Goal: Task Accomplishment & Management: Complete application form

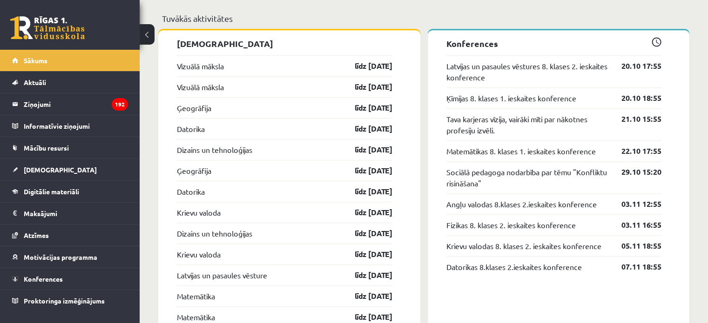
scroll to position [931, 0]
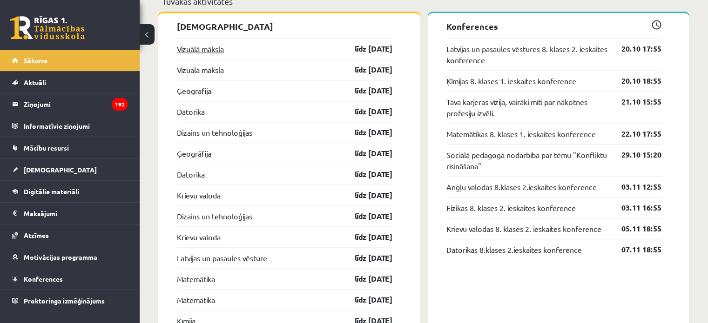
click at [223, 47] on link "Vizuālā māksla" at bounding box center [200, 48] width 47 height 11
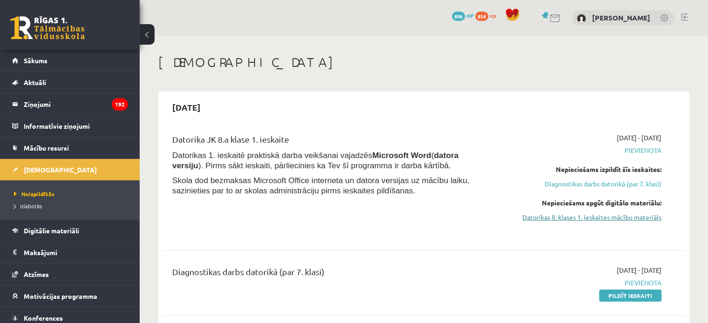
click at [607, 214] on link "Datorikas 8. klases 1. ieskaites mācību materiāls" at bounding box center [585, 218] width 154 height 10
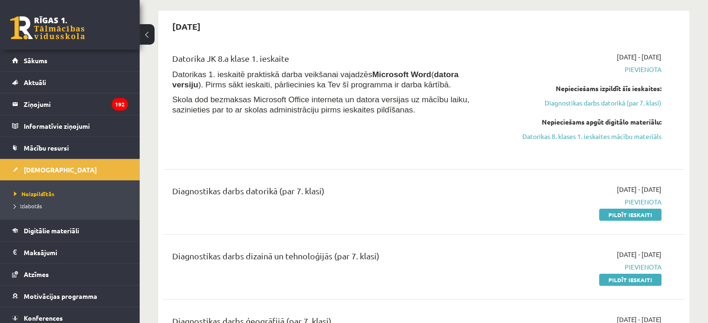
scroll to position [93, 0]
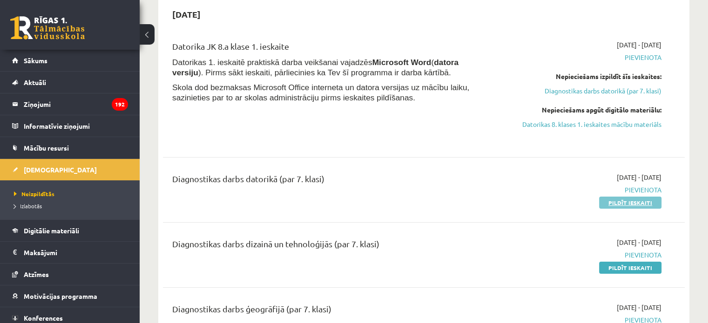
click at [604, 202] on link "Pildīt ieskaiti" at bounding box center [630, 203] width 62 height 12
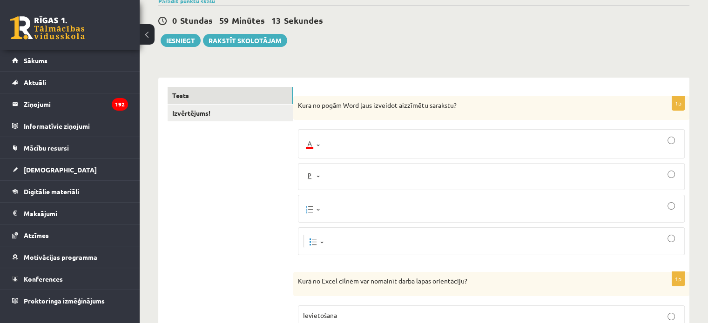
scroll to position [93, 0]
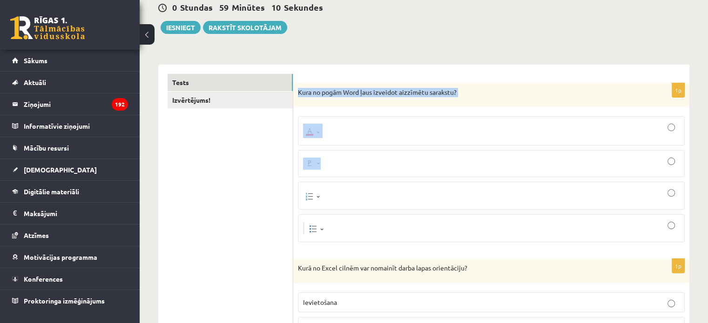
drag, startPoint x: 312, startPoint y: 103, endPoint x: 336, endPoint y: 149, distance: 52.4
click at [337, 153] on div "1p Kura no pogām Word ļaus izveidot aizzīmētu sarakstu?" at bounding box center [491, 166] width 396 height 167
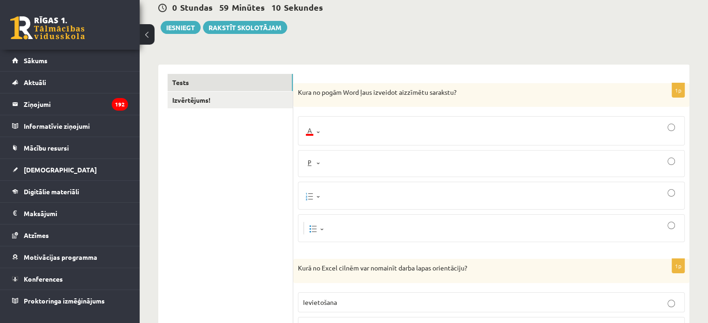
click at [307, 134] on img at bounding box center [313, 131] width 20 height 14
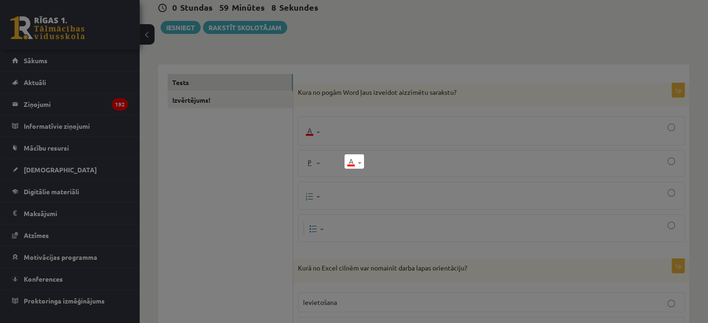
click at [289, 141] on div at bounding box center [354, 161] width 708 height 323
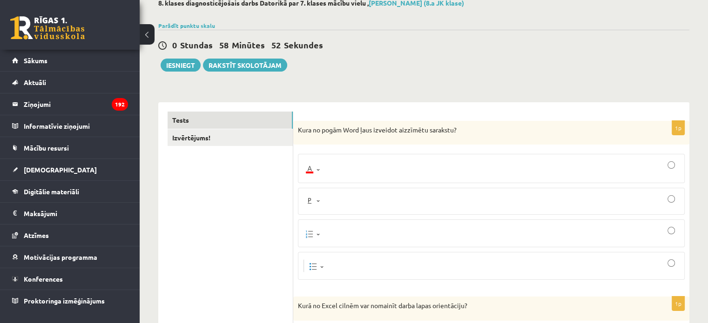
scroll to position [47, 0]
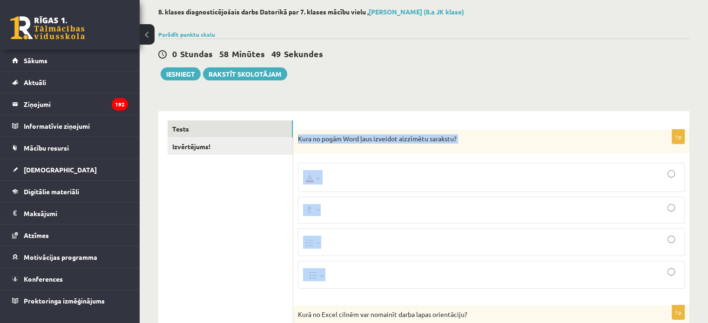
drag, startPoint x: 296, startPoint y: 139, endPoint x: 390, endPoint y: 275, distance: 165.0
click at [390, 275] on div "1p Kura no pogām Word ļaus izveidot aizzīmētu sarakstu?" at bounding box center [491, 213] width 396 height 167
copy div "Kura no pogām Word ļaus izveidot aizzīmētu sarakstu?"
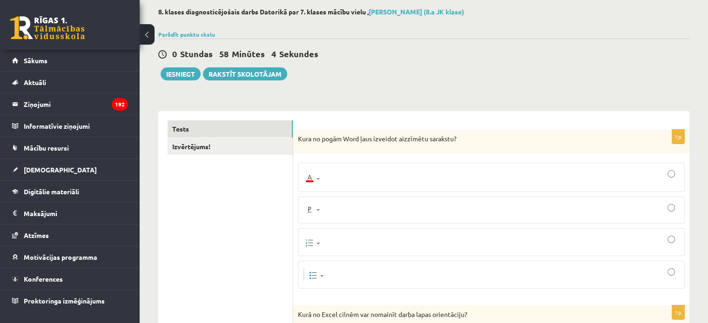
click at [317, 272] on img at bounding box center [314, 274] width 22 height 13
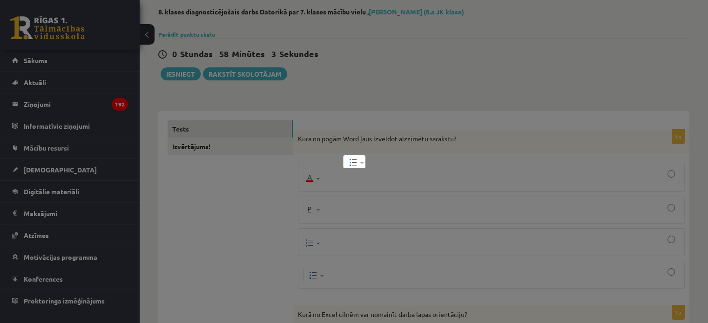
drag, startPoint x: 333, startPoint y: 230, endPoint x: 376, endPoint y: 250, distance: 47.3
click at [338, 229] on div at bounding box center [354, 161] width 708 height 323
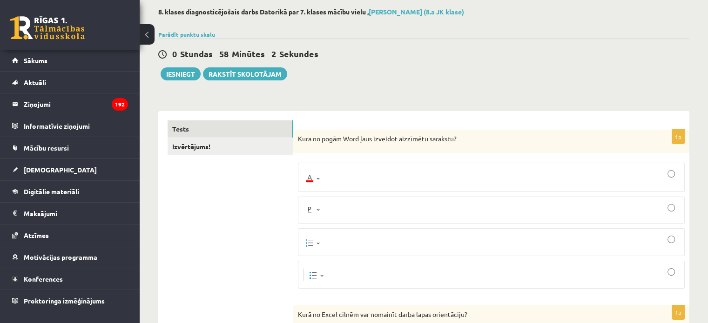
click at [666, 273] on div at bounding box center [491, 275] width 376 height 18
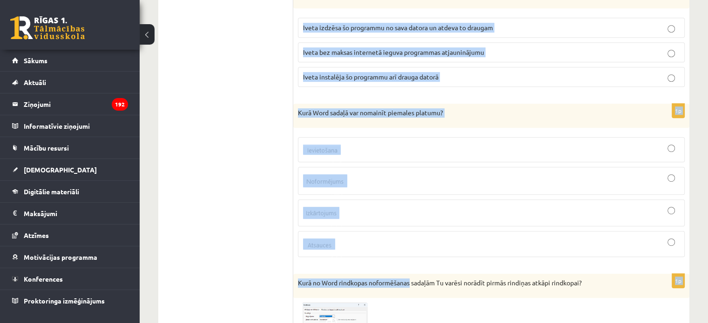
scroll to position [558, 0]
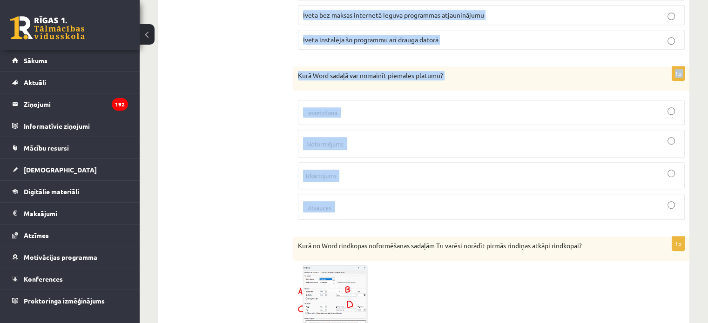
drag, startPoint x: 296, startPoint y: 125, endPoint x: 401, endPoint y: 221, distance: 142.9
copy form "Kurā no Excel cilnēm var nomainīt darba lapas orientāciju? Ievietošana Lapaspus…"
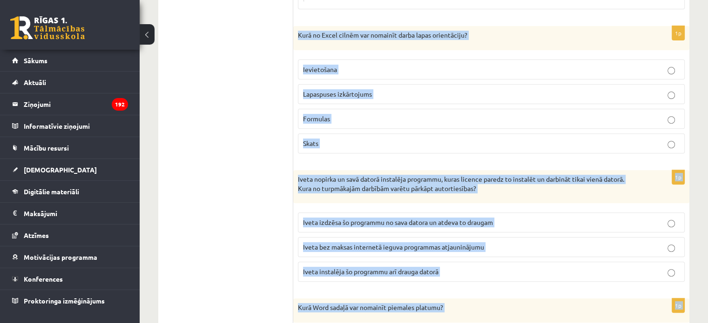
scroll to position [326, 0]
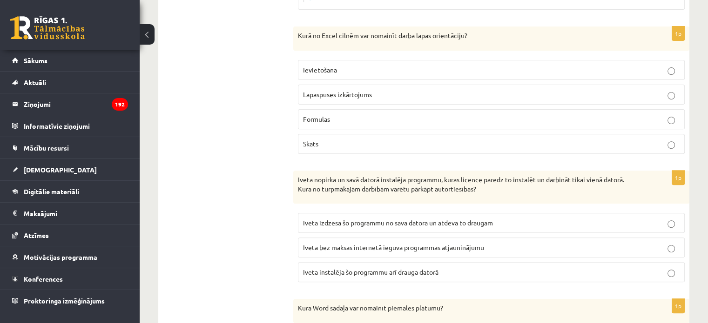
click at [361, 94] on span "Lapaspuses izkārtojums" at bounding box center [337, 94] width 69 height 8
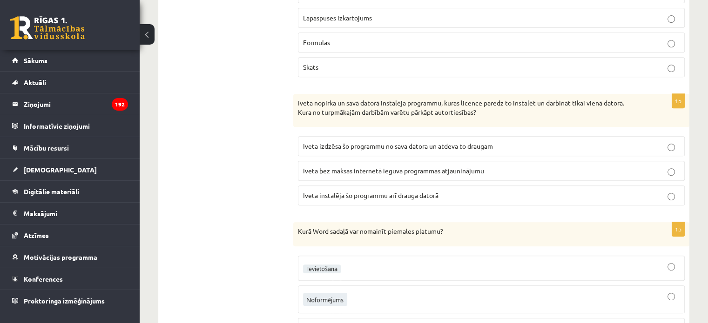
scroll to position [419, 0]
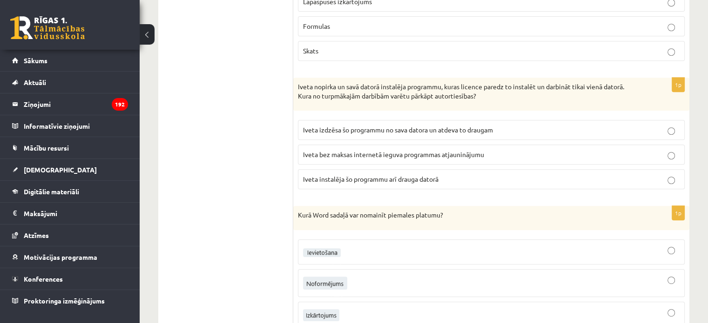
click at [339, 153] on span "Iveta bez maksas internetā ieguva programmas atjauninājumu" at bounding box center [393, 154] width 181 height 8
click at [382, 174] on p "Iveta instalēja šo programmu arī drauga datorā" at bounding box center [491, 179] width 376 height 10
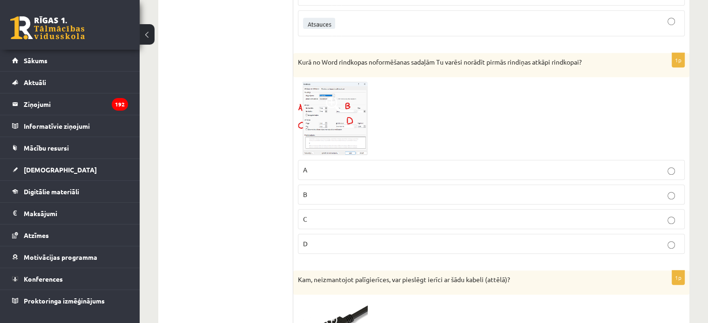
scroll to position [745, 0]
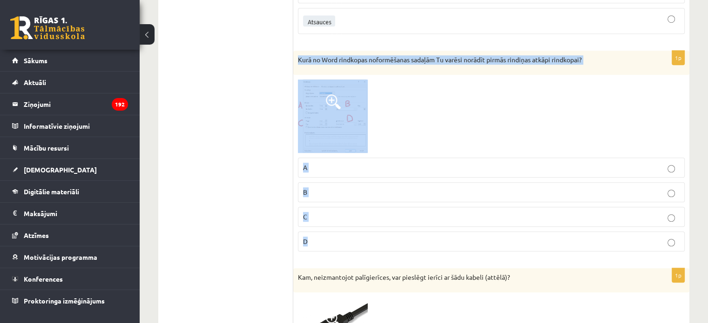
drag, startPoint x: 296, startPoint y: 54, endPoint x: 602, endPoint y: 224, distance: 350.6
click at [602, 224] on div "1p Kurā no Word rindkopas noformēšanas sadaļām Tu varēsi norādīt pirmās rindiņa…" at bounding box center [491, 155] width 396 height 208
copy div "Kurā no Word rindkopas noformēšanas sadaļām Tu varēsi norādīt pirmās rindiņas a…"
click at [341, 93] on link at bounding box center [333, 117] width 70 height 74
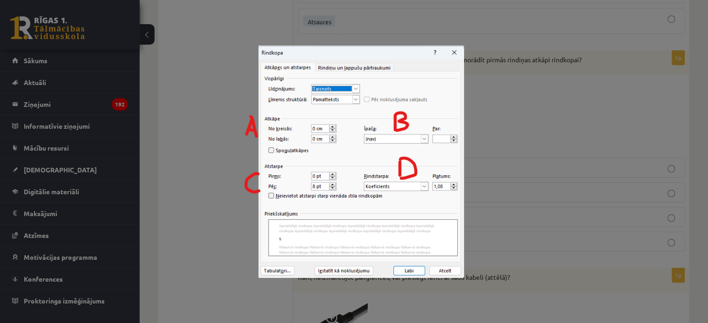
click at [489, 148] on div at bounding box center [354, 161] width 708 height 323
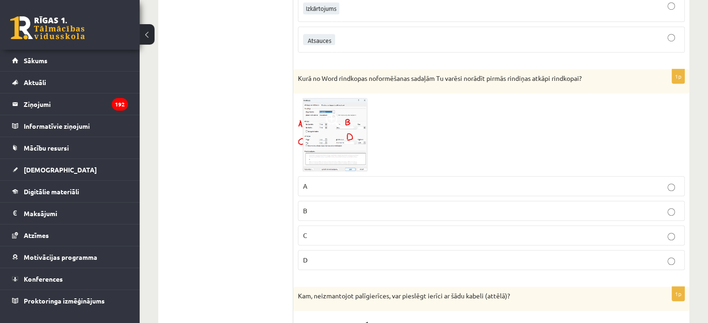
scroll to position [605, 0]
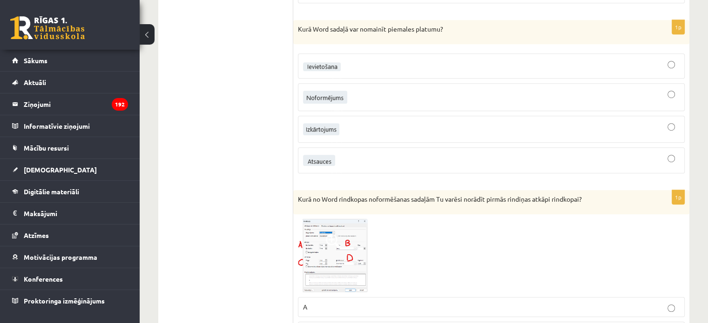
click at [345, 125] on div at bounding box center [491, 129] width 376 height 17
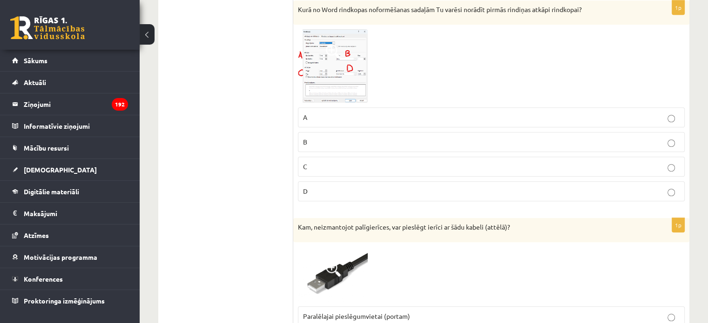
scroll to position [791, 0]
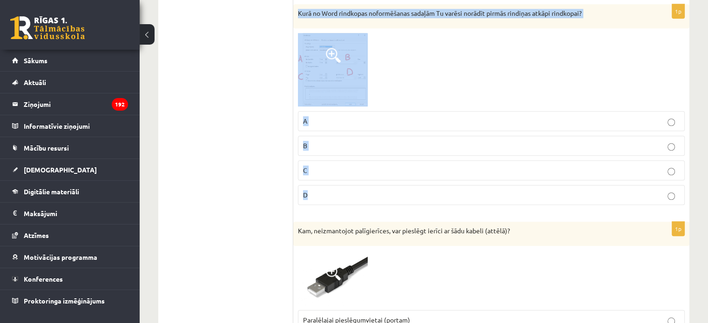
drag, startPoint x: 298, startPoint y: 8, endPoint x: 388, endPoint y: 189, distance: 202.3
click at [388, 189] on div "1p Kurā no Word rindkopas noformēšanas sadaļām Tu varēsi norādīt pirmās rindiņa…" at bounding box center [491, 108] width 396 height 208
copy div "Kurā no Word rindkopas noformēšanas sadaļām Tu varēsi norādīt pirmās rindiņas a…"
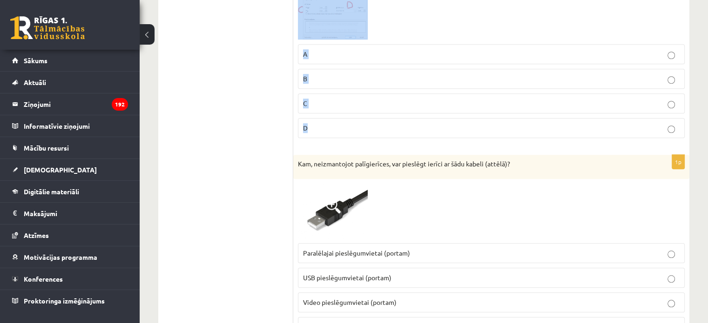
scroll to position [931, 0]
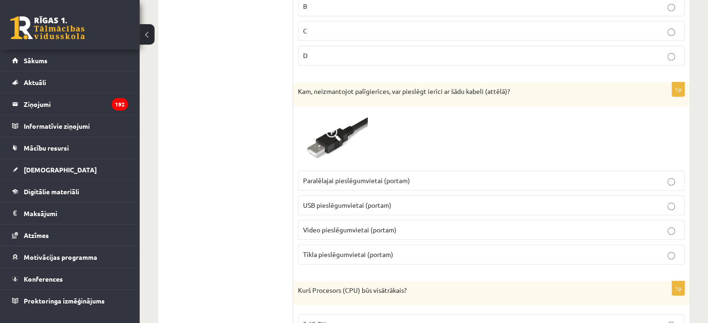
click at [366, 201] on span "USB pieslēgumvietai (portam)" at bounding box center [347, 205] width 88 height 8
click at [343, 154] on img at bounding box center [333, 138] width 70 height 55
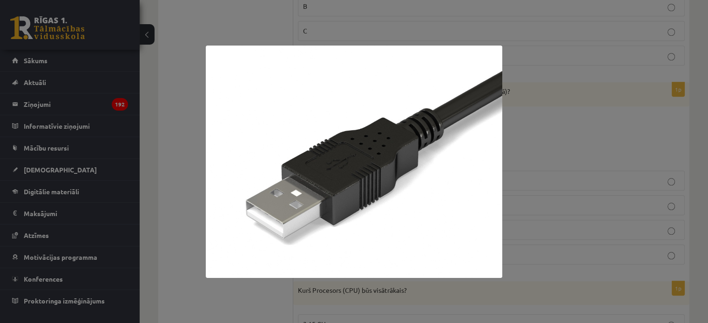
click at [574, 131] on div at bounding box center [354, 161] width 708 height 323
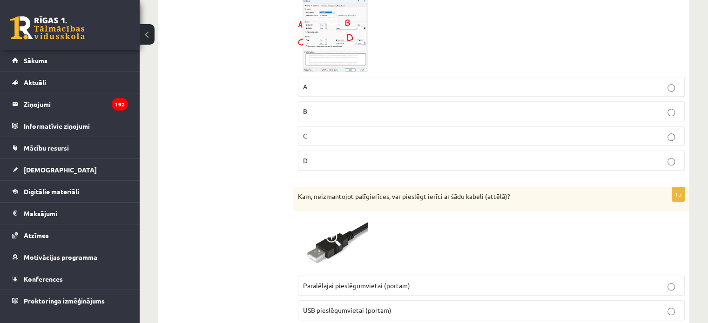
scroll to position [791, 0]
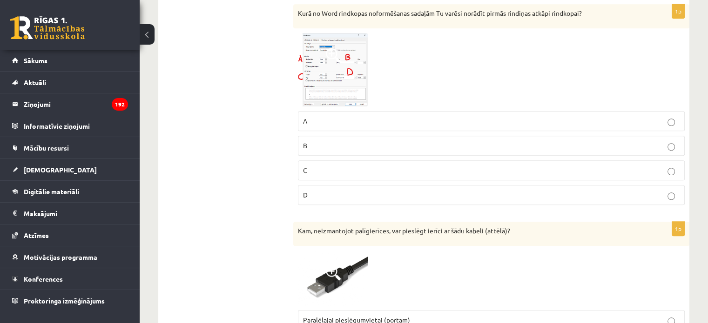
click at [317, 145] on p "B" at bounding box center [491, 146] width 376 height 10
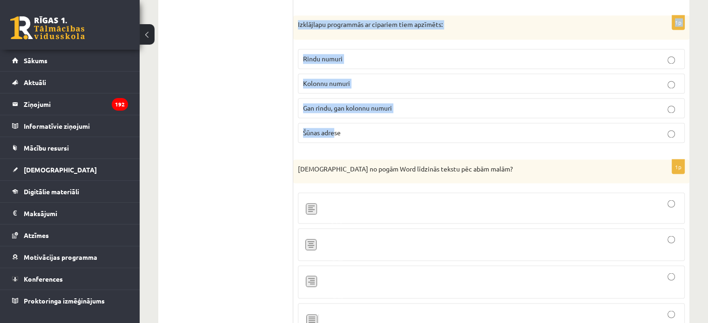
scroll to position [1629, 0]
drag, startPoint x: 293, startPoint y: 191, endPoint x: 352, endPoint y: 132, distance: 83.2
copy form "Kurš Procesors (CPU) būs visātrākais? 3.15 GHz 4.5 MHz 400 MHz 3.7 GHz 1p Kura …"
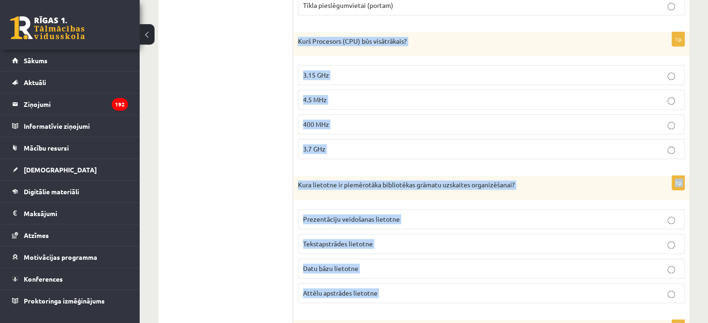
scroll to position [1163, 0]
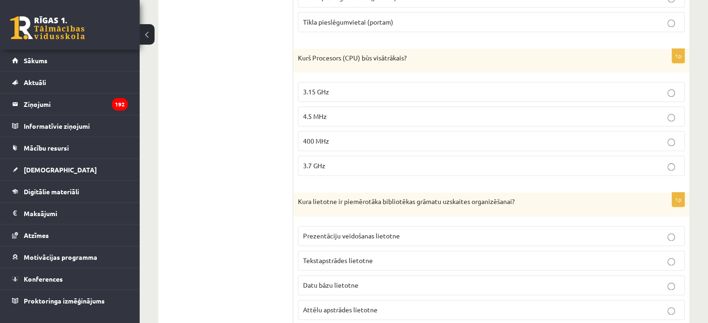
click at [303, 161] on span "3.7 GHz" at bounding box center [314, 165] width 22 height 8
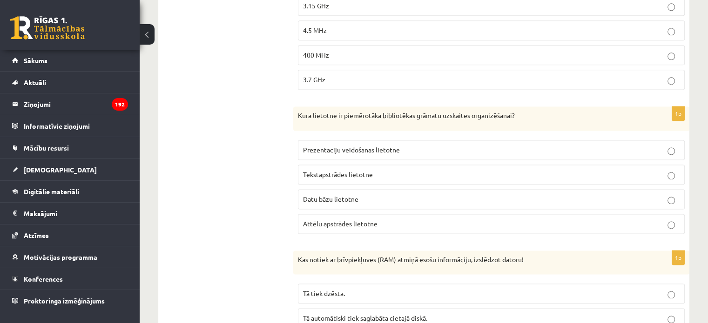
scroll to position [1256, 0]
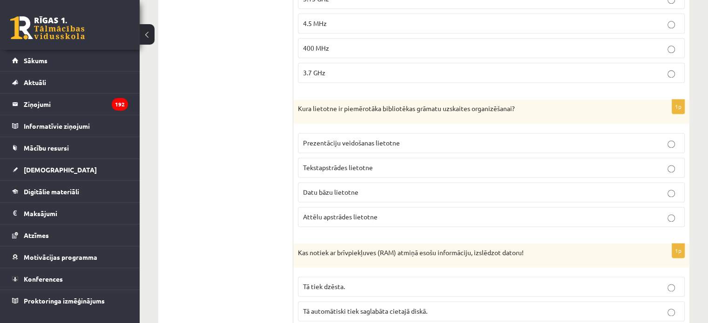
click at [308, 191] on label "Datu bāzu lietotne" at bounding box center [491, 192] width 387 height 20
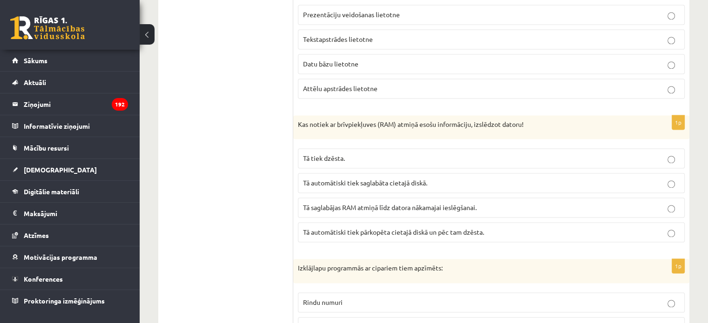
scroll to position [1396, 0]
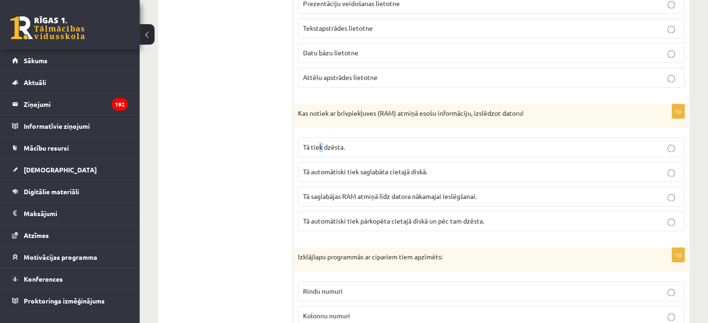
click at [321, 144] on span "Tā tiek dzēsta." at bounding box center [324, 147] width 42 height 8
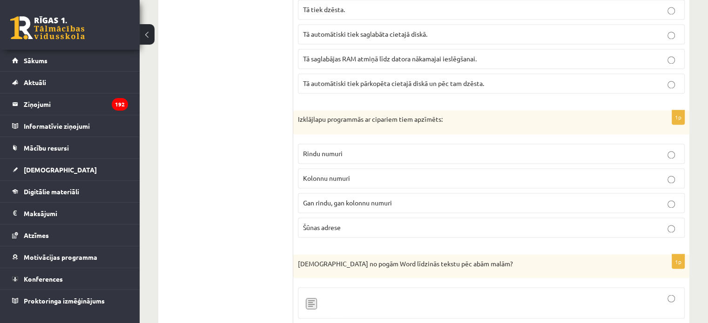
scroll to position [1536, 0]
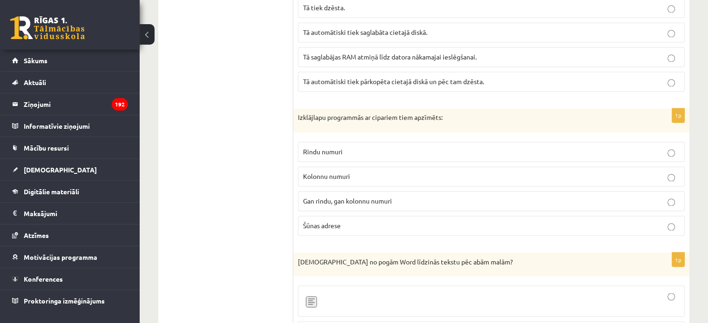
click at [322, 148] on span "Rindu numuri" at bounding box center [323, 152] width 40 height 8
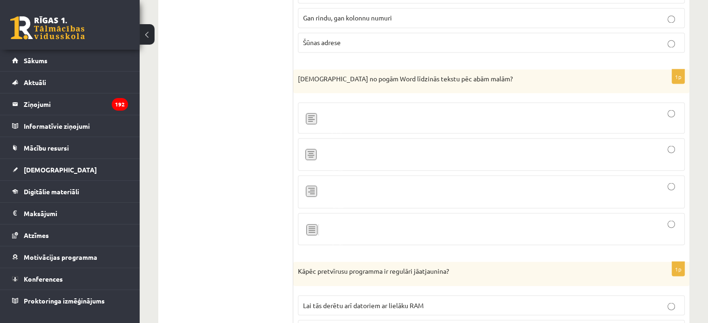
scroll to position [1722, 0]
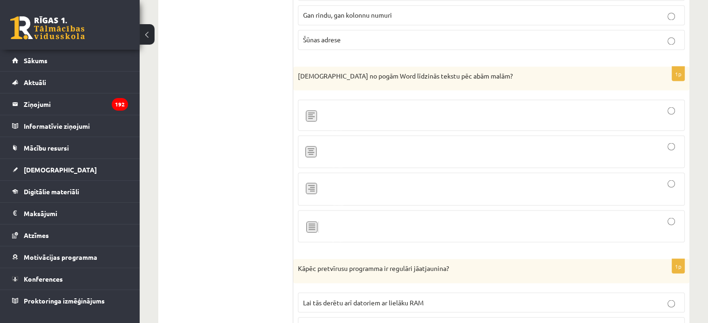
click at [430, 215] on div at bounding box center [491, 226] width 376 height 22
drag, startPoint x: 296, startPoint y: 66, endPoint x: 348, endPoint y: 78, distance: 53.4
click at [348, 78] on div "Kura no pogām Word līdzinās tekstu pēc abām malām?" at bounding box center [491, 79] width 396 height 24
click at [346, 76] on div "Kura no pogām Word līdzinās tekstu pēc abām malām?" at bounding box center [491, 79] width 396 height 24
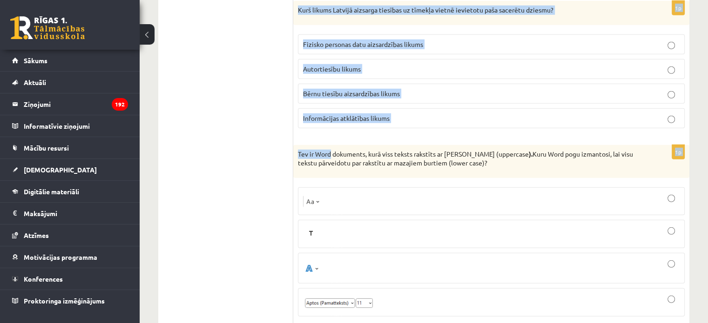
scroll to position [2559, 0]
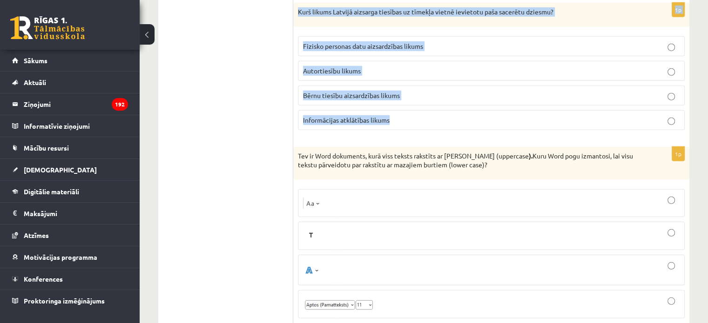
drag, startPoint x: 295, startPoint y: 76, endPoint x: 416, endPoint y: 114, distance: 127.0
copy form "Kāpēc pretvīrusu programma ir regulāri jāatjaunina? Lai tās derētu arī datoriem…"
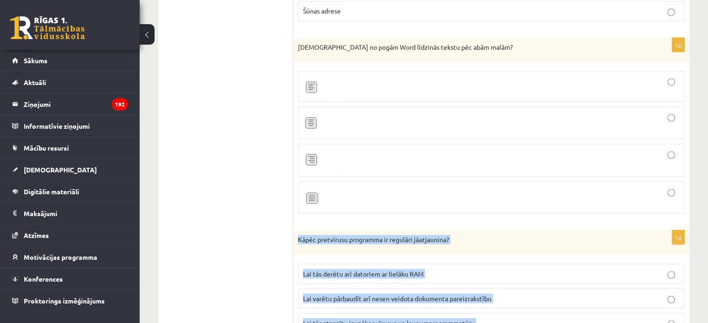
scroll to position [1815, 0]
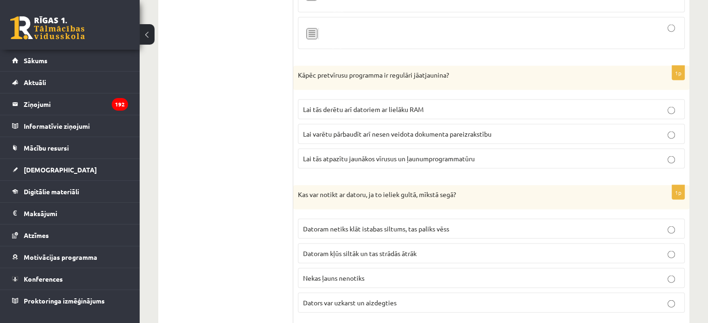
scroll to position [1954, 0]
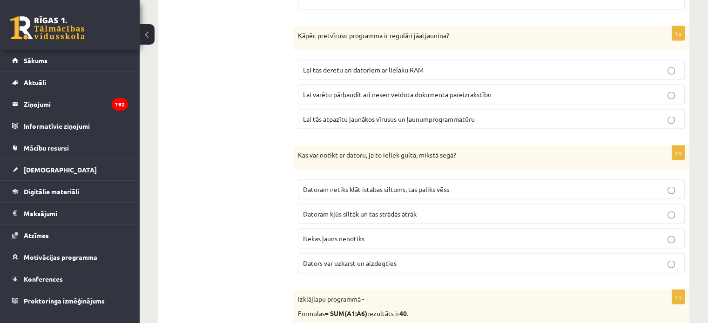
click at [348, 115] on span "Lai tās atpazītu jaunākos vīrusus un ļaunumprogrammatūru" at bounding box center [389, 119] width 172 height 8
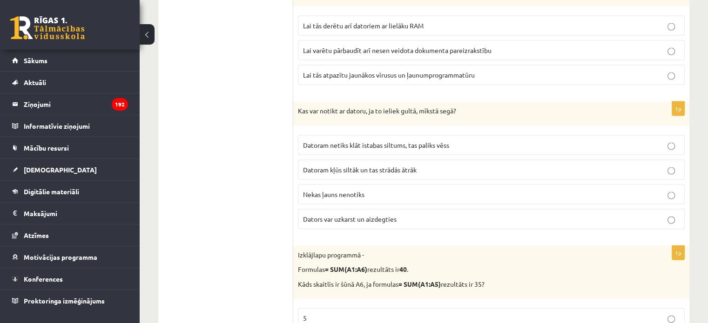
scroll to position [2047, 0]
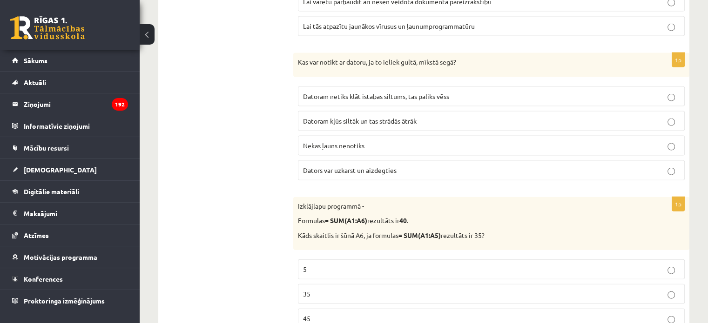
click at [329, 166] on span "Dators var uzkarst un aizdegties" at bounding box center [350, 170] width 94 height 8
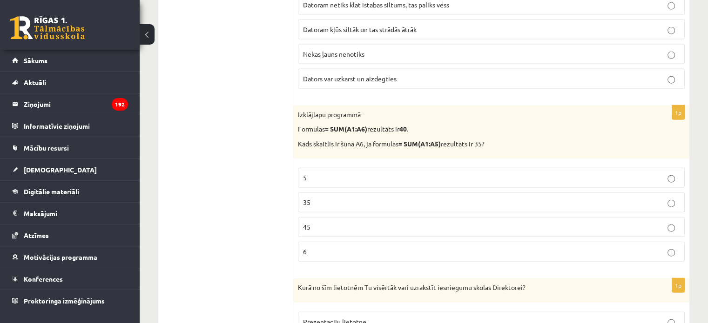
scroll to position [2140, 0]
click at [329, 172] on p "5" at bounding box center [491, 177] width 376 height 10
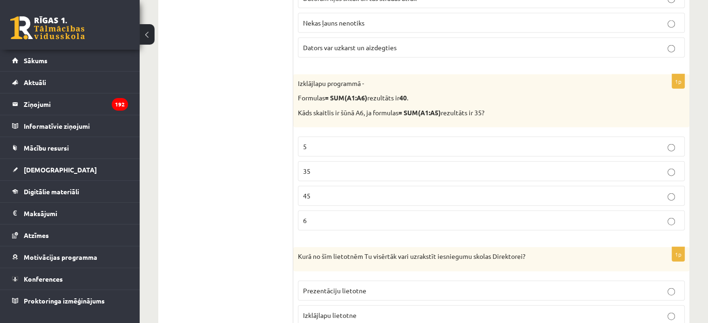
scroll to position [2280, 0]
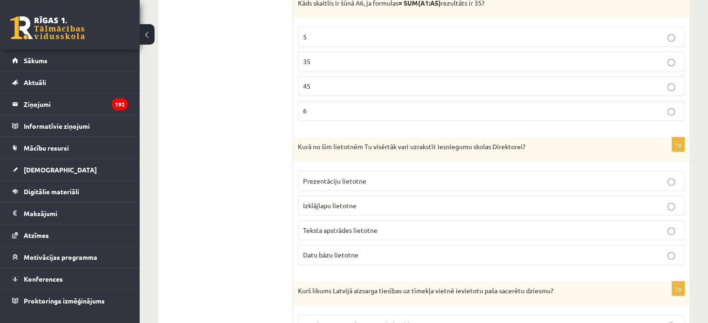
click at [324, 221] on label "Teksta apstrādes lietotne" at bounding box center [491, 231] width 387 height 20
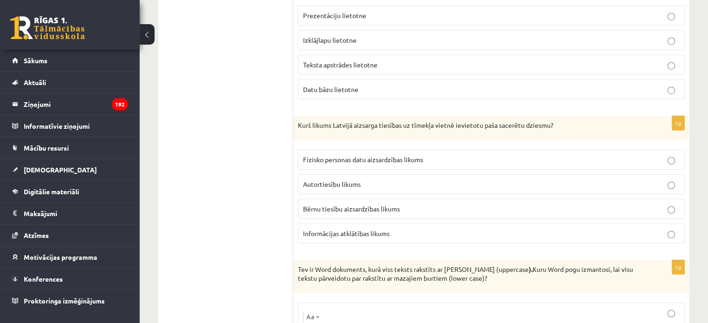
scroll to position [2466, 0]
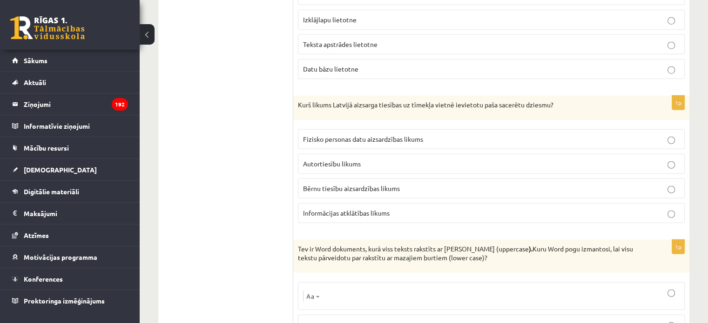
click at [341, 160] on span "Autortiesību likums" at bounding box center [332, 164] width 58 height 8
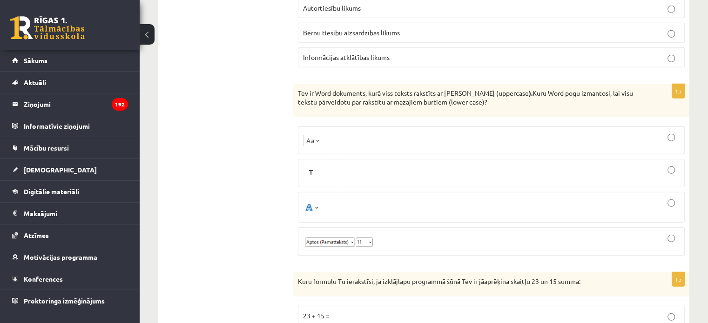
scroll to position [2652, 0]
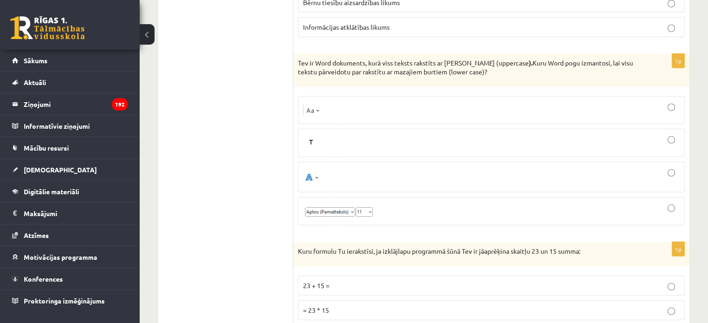
click at [323, 105] on div at bounding box center [491, 110] width 376 height 18
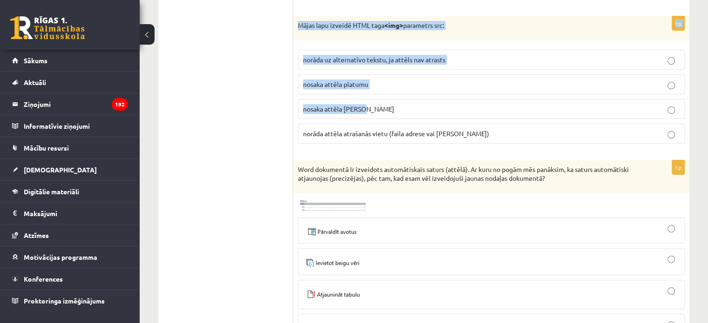
scroll to position [3723, 0]
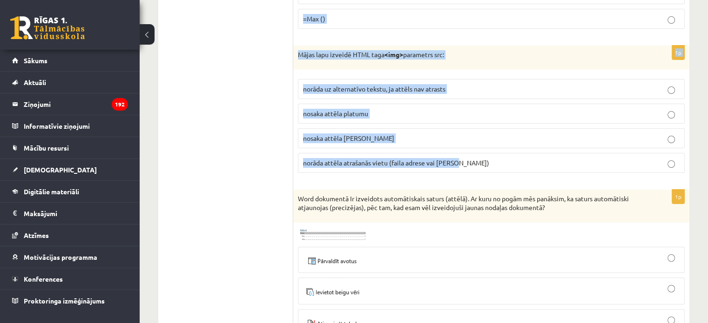
drag, startPoint x: 296, startPoint y: 50, endPoint x: 518, endPoint y: 148, distance: 242.7
copy form "Kuru formulu Tu ierakstīsi, ja izklājlapu programmā šūnā Tev ir jāaprēķina skai…"
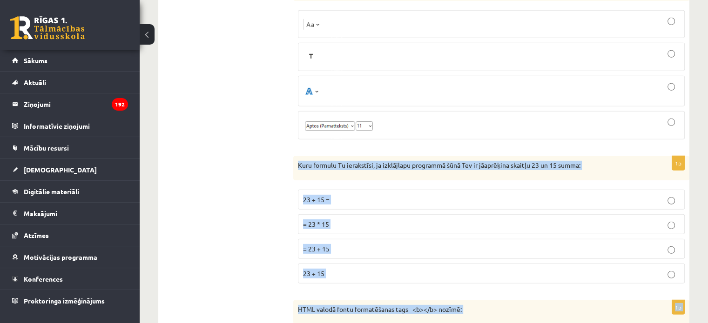
scroll to position [2745, 0]
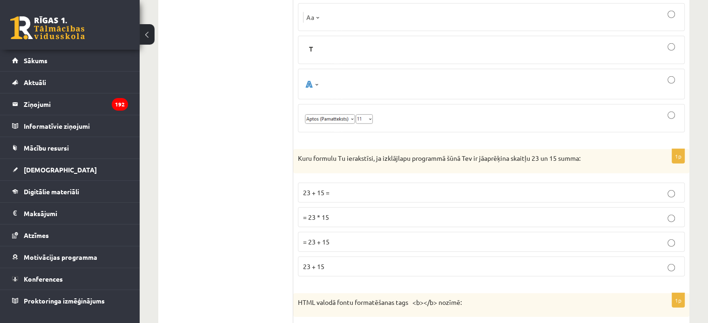
click at [323, 188] on span "23 + 15 =" at bounding box center [316, 192] width 27 height 8
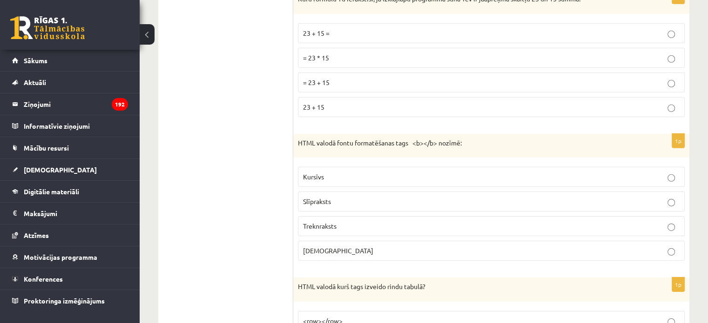
scroll to position [2885, 0]
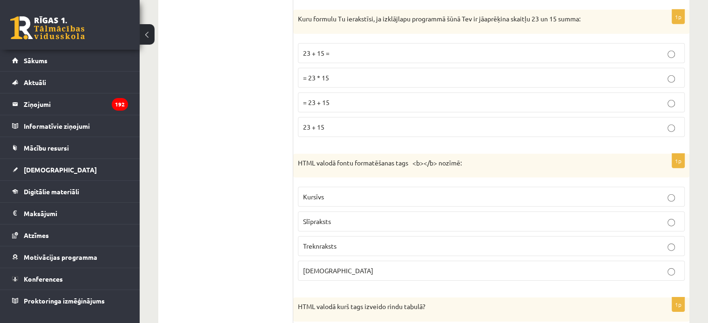
click at [339, 98] on p "= 23 + 15" at bounding box center [491, 103] width 376 height 10
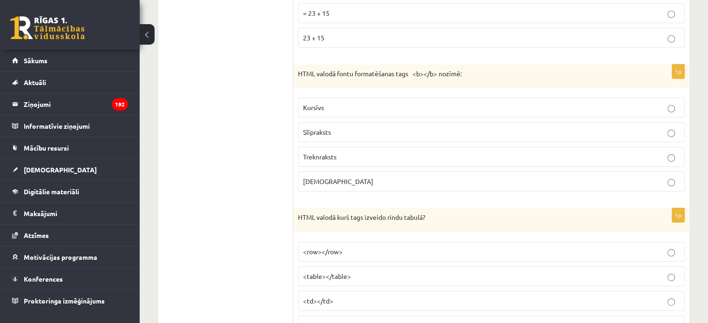
scroll to position [2978, 0]
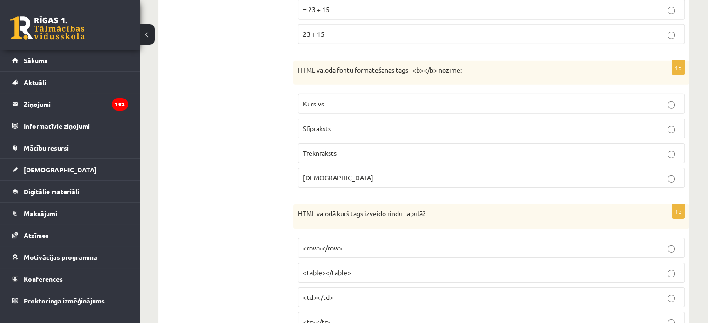
click at [324, 149] on span "Treknraksts" at bounding box center [320, 153] width 34 height 8
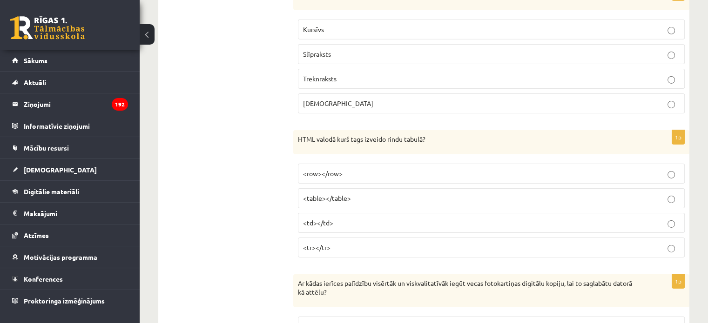
scroll to position [3071, 0]
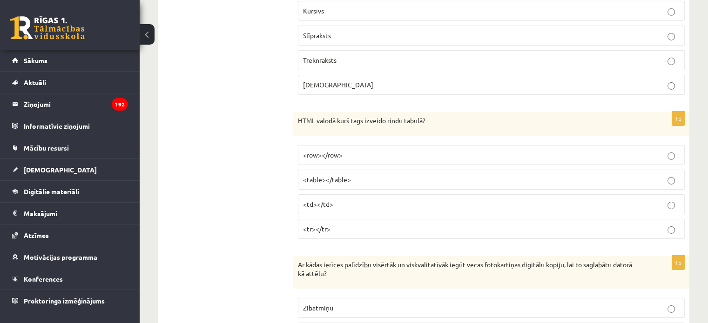
click at [323, 225] on span "<tr></tr>" at bounding box center [316, 229] width 27 height 8
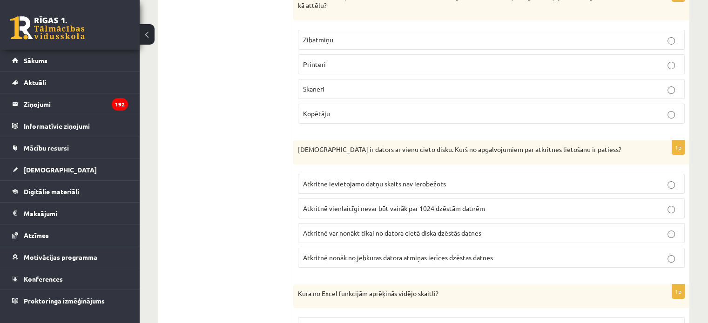
scroll to position [3350, 0]
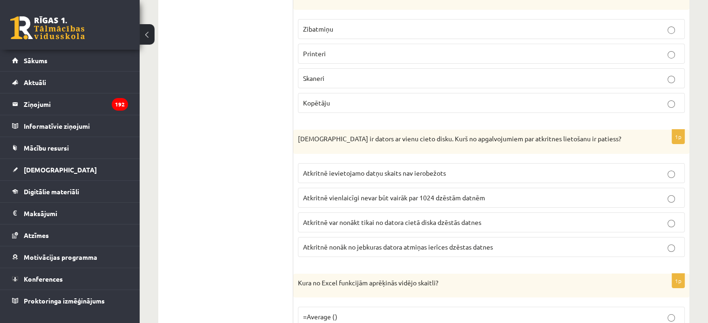
click at [355, 68] on label "Skaneri" at bounding box center [491, 78] width 387 height 20
click at [335, 218] on p "Atkritnē var nonākt tikai no datora cietā diska dzēstās datnes" at bounding box center [491, 223] width 376 height 10
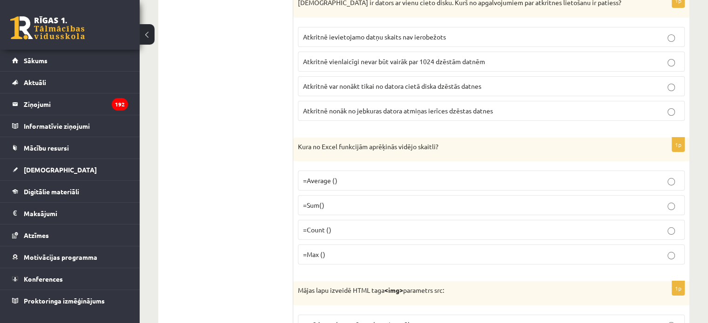
scroll to position [3490, 0]
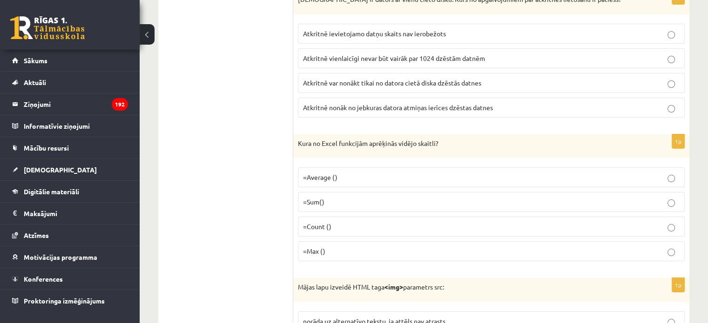
click at [325, 173] on span "=Average ()" at bounding box center [320, 177] width 34 height 8
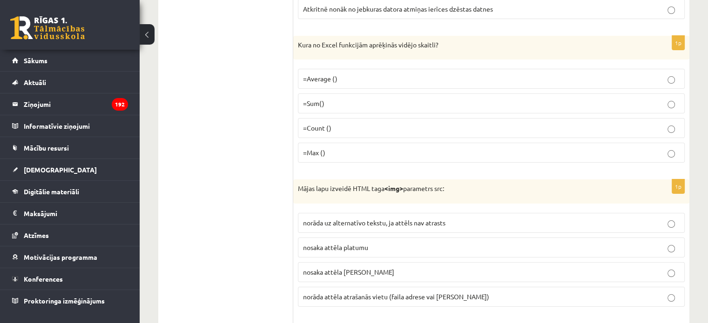
scroll to position [3630, 0]
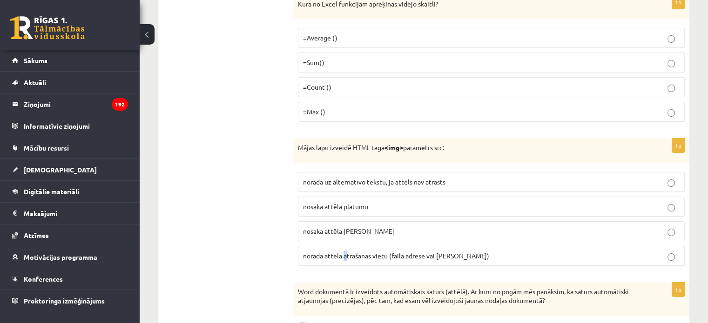
drag, startPoint x: 346, startPoint y: 248, endPoint x: 345, endPoint y: 238, distance: 10.7
click at [344, 243] on fieldset "norāda uz alternatīvo tekstu, ja attēls nav atrasts nosaka attēla platumu nosak…" at bounding box center [491, 218] width 387 height 101
click at [345, 252] on span "norāda attēla atrašanās vietu (faila adrese vai saite)" at bounding box center [396, 256] width 186 height 8
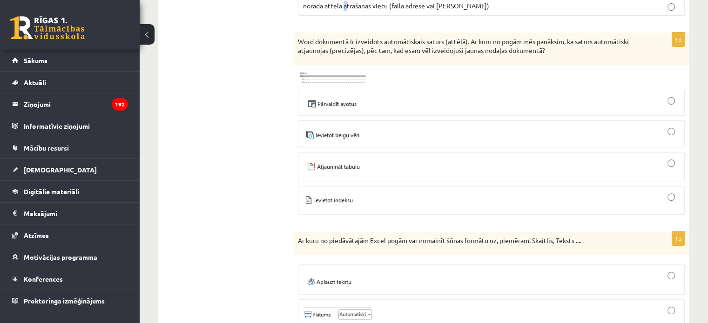
scroll to position [3862, 0]
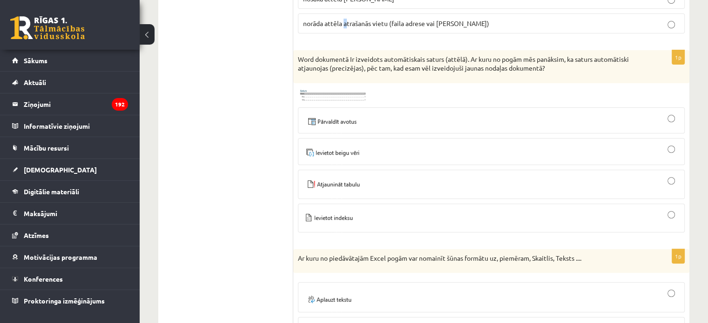
click at [348, 177] on img at bounding box center [333, 184] width 61 height 14
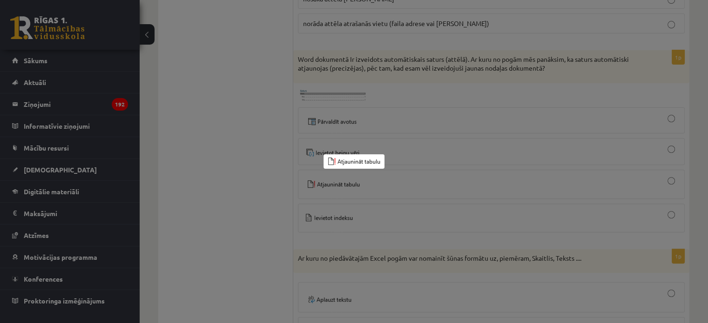
click at [389, 170] on div at bounding box center [354, 161] width 708 height 323
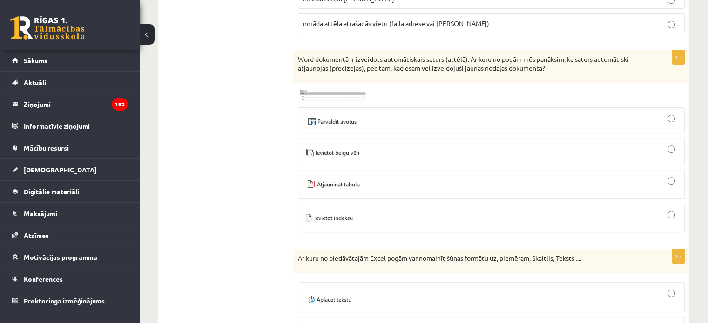
click at [409, 175] on div at bounding box center [491, 184] width 376 height 19
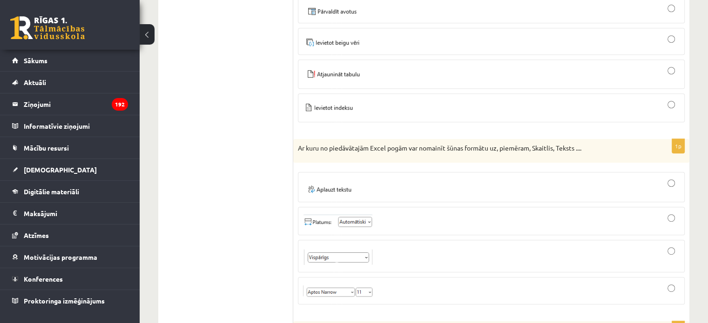
scroll to position [4048, 0]
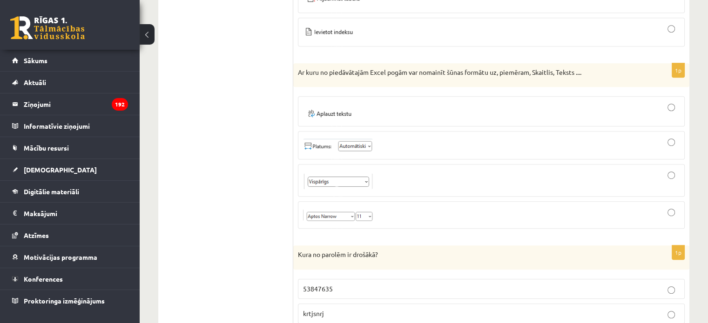
click at [334, 172] on img at bounding box center [338, 181] width 70 height 18
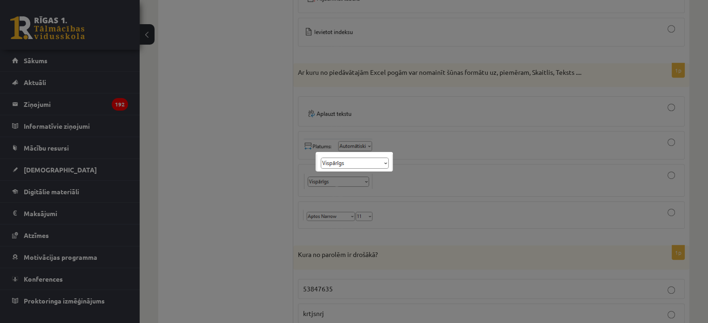
click at [503, 162] on div at bounding box center [354, 161] width 708 height 323
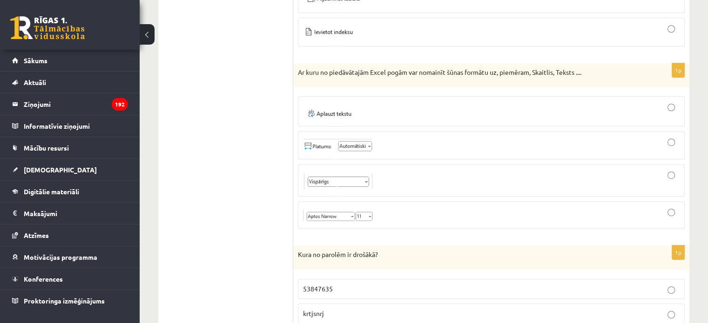
click at [500, 169] on div at bounding box center [491, 180] width 376 height 22
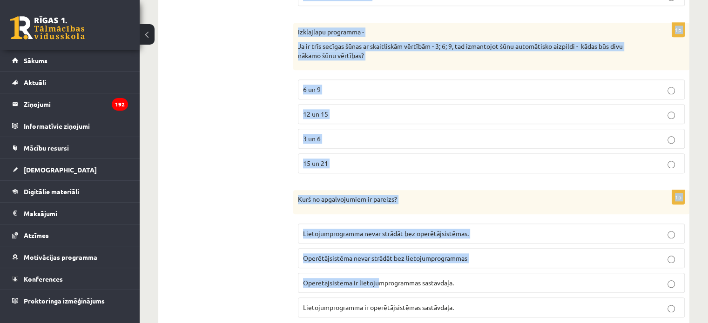
scroll to position [4567, 0]
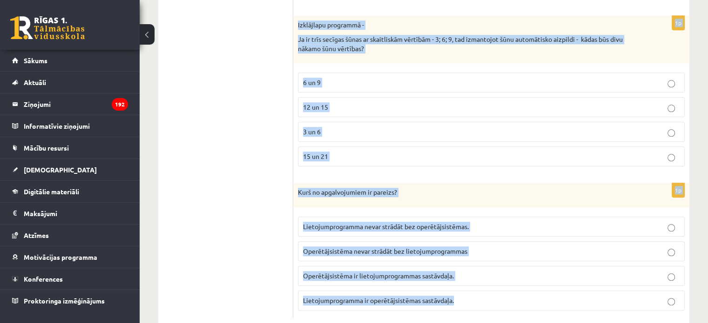
drag, startPoint x: 294, startPoint y: 3, endPoint x: 469, endPoint y: 291, distance: 337.0
copy form "Kura no parolēm ir drošākā? 53847635 krtjsnrj R5e2!ayv_ QghsdtF12 1p Kura ir op…"
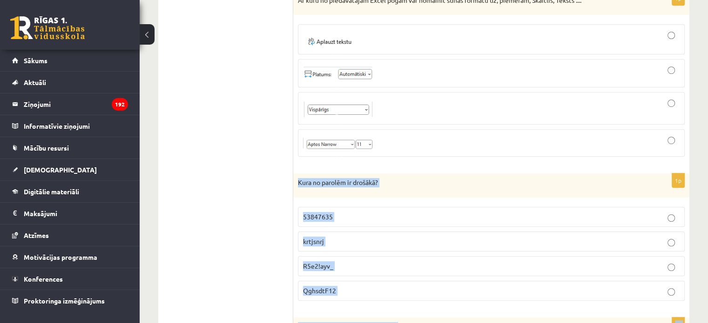
scroll to position [4148, 0]
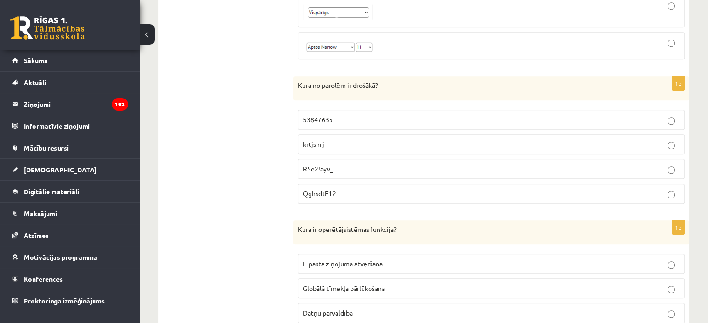
scroll to position [4218, 0]
click at [327, 165] on span "R5e2!ayv_" at bounding box center [318, 169] width 30 height 8
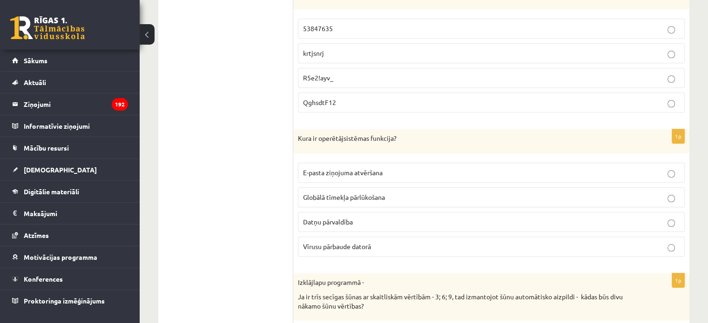
scroll to position [4311, 0]
click at [336, 216] on span "Datņu pārvaldība" at bounding box center [328, 220] width 50 height 8
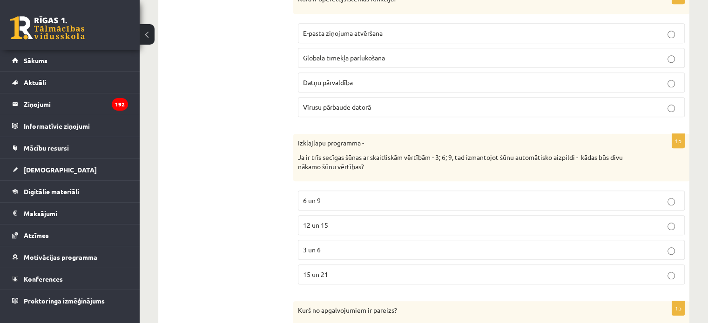
scroll to position [4450, 0]
click at [299, 135] on div "Izklājlapu programmā - Ja ir trīs secīgas šūnas ar skaitliskām vērtībām - 3; 6;…" at bounding box center [491, 156] width 396 height 48
click at [318, 219] on span "12 un 15" at bounding box center [315, 223] width 25 height 8
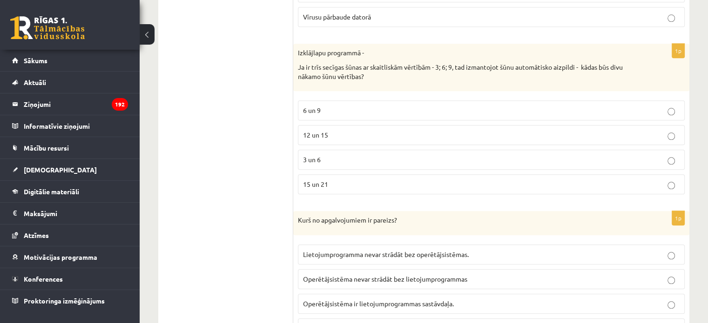
scroll to position [4567, 0]
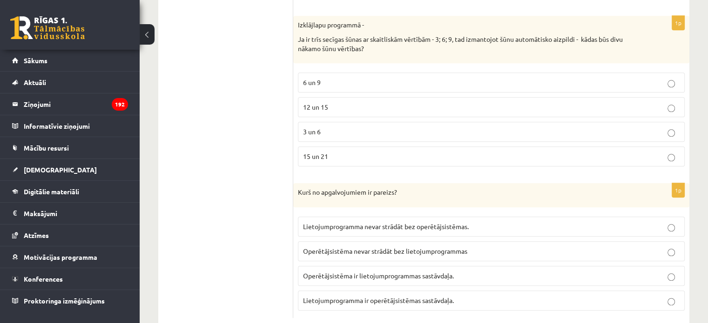
click at [349, 222] on span "Lietojumprogramma nevar strādāt bez operētājsistēmas." at bounding box center [386, 226] width 166 height 8
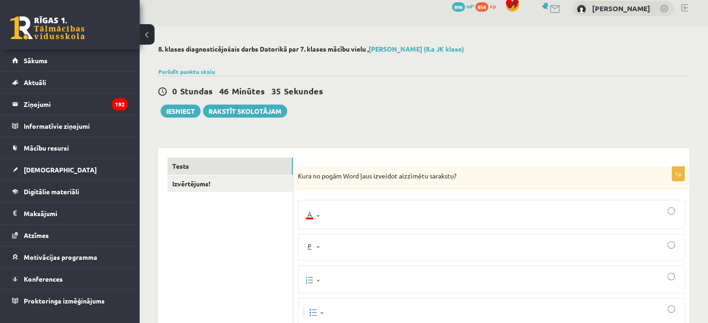
scroll to position [0, 0]
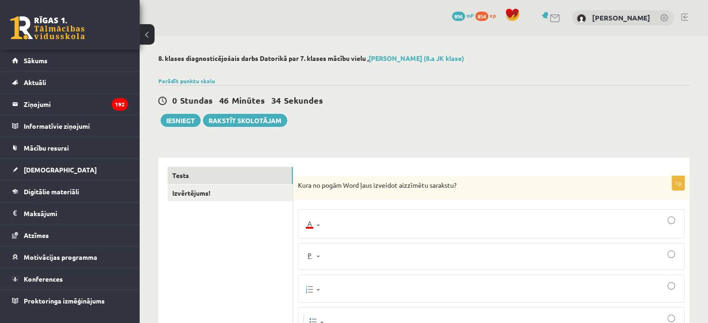
click at [221, 185] on link "Izvērtējums!" at bounding box center [230, 193] width 125 height 17
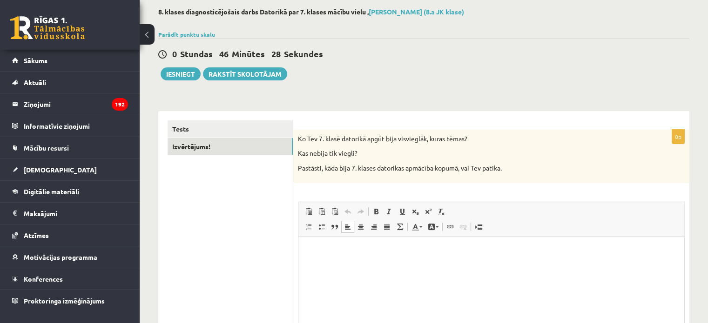
click at [370, 265] on html at bounding box center [491, 251] width 386 height 28
click at [190, 69] on button "Iesniegt" at bounding box center [181, 73] width 40 height 13
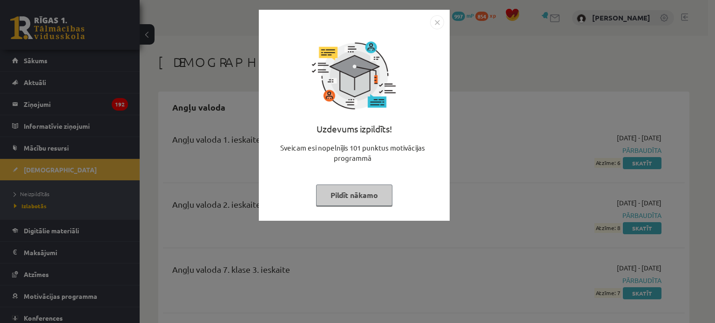
click at [358, 189] on button "Pildīt nākamo" at bounding box center [354, 195] width 76 height 21
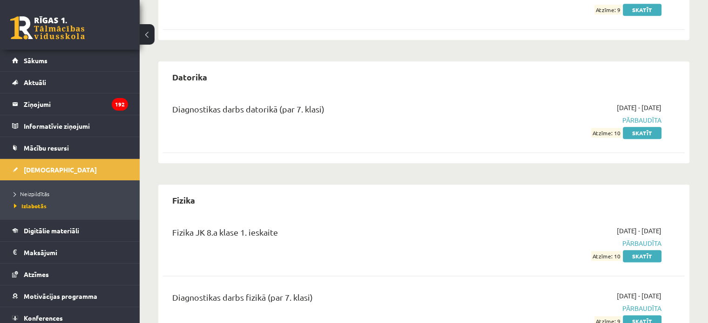
scroll to position [1024, 0]
